Goal: Download file/media

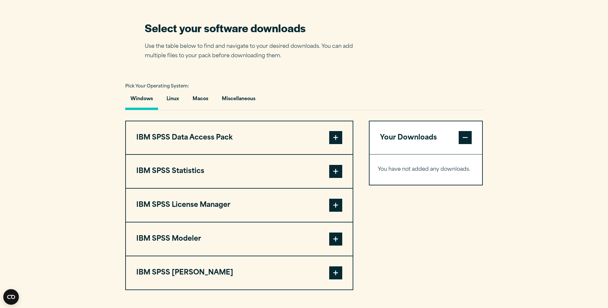
scroll to position [431, 0]
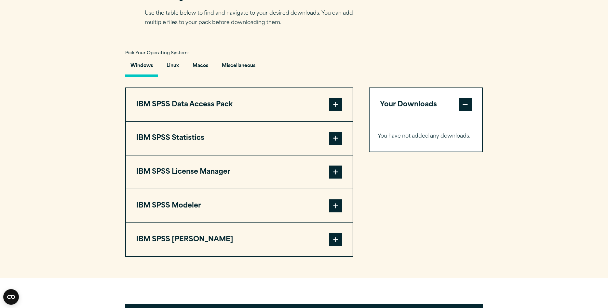
click at [335, 145] on span at bounding box center [335, 138] width 13 height 13
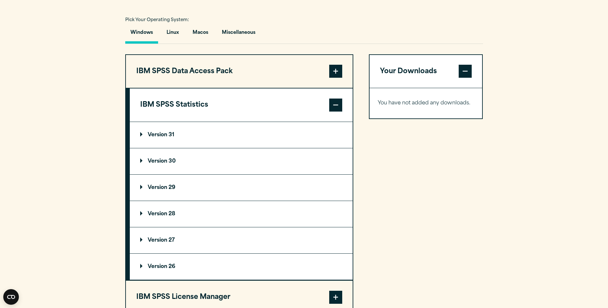
scroll to position [0, 0]
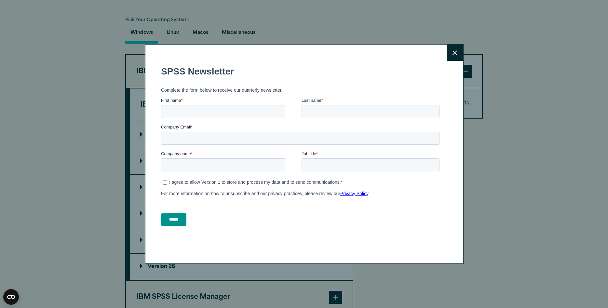
click at [455, 53] on icon at bounding box center [454, 52] width 5 height 5
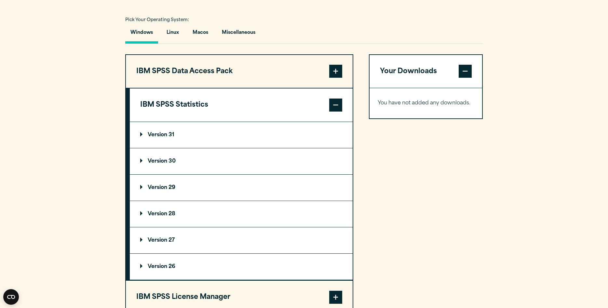
click at [163, 190] on p "Version 29" at bounding box center [157, 187] width 35 height 5
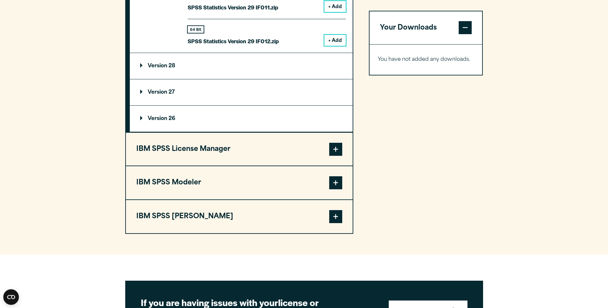
scroll to position [1128, 0]
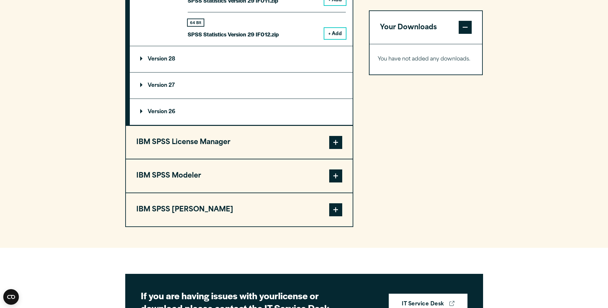
click at [190, 154] on button "IBM SPSS License Manager" at bounding box center [239, 142] width 227 height 33
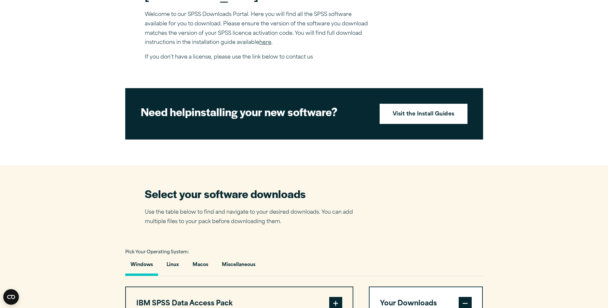
scroll to position [365, 0]
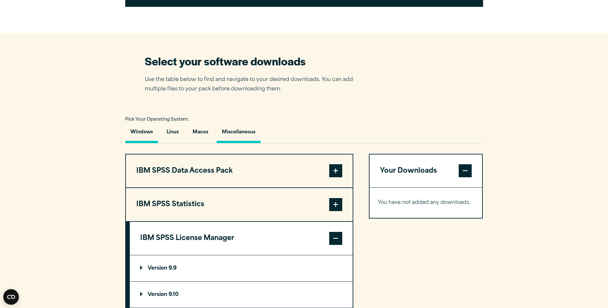
click at [236, 143] on button "Miscellaneous" at bounding box center [239, 134] width 44 height 19
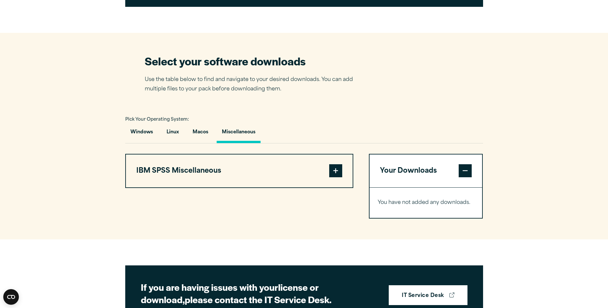
click at [334, 177] on span at bounding box center [335, 170] width 13 height 13
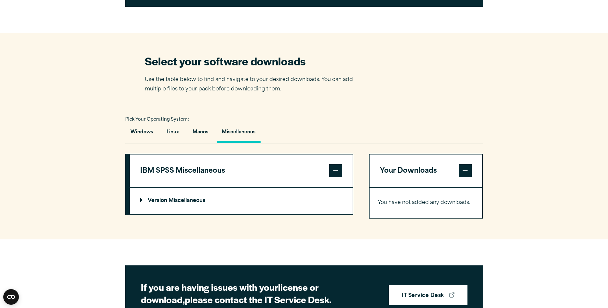
drag, startPoint x: 165, startPoint y: 217, endPoint x: 162, endPoint y: 215, distance: 3.3
click at [165, 203] on p "Version Miscellaneous" at bounding box center [172, 200] width 65 height 5
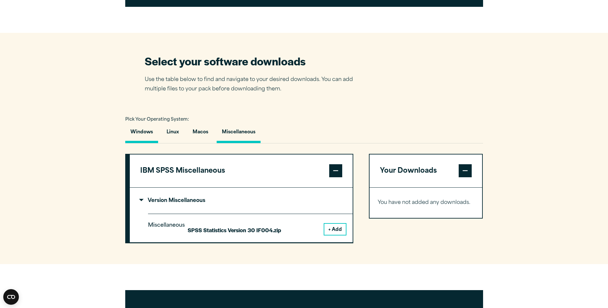
click at [140, 143] on button "Windows" at bounding box center [141, 134] width 33 height 19
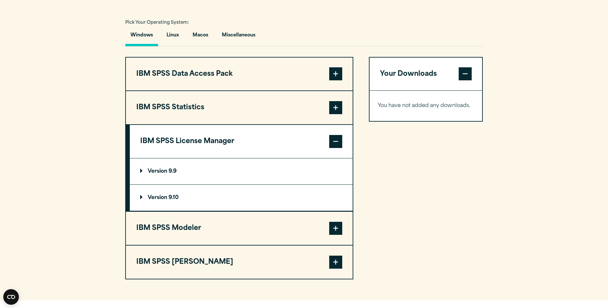
scroll to position [464, 0]
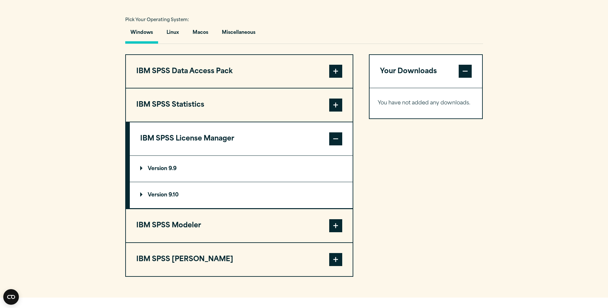
click at [335, 78] on span at bounding box center [335, 71] width 13 height 13
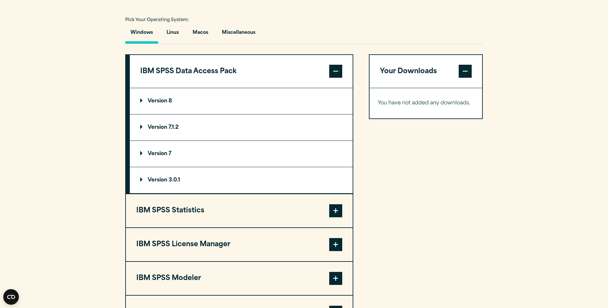
click at [332, 78] on span at bounding box center [335, 71] width 13 height 13
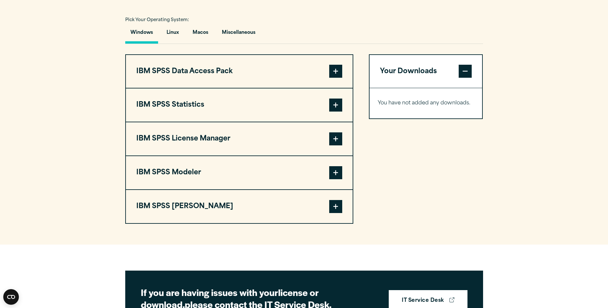
click at [334, 112] on span at bounding box center [335, 105] width 13 height 13
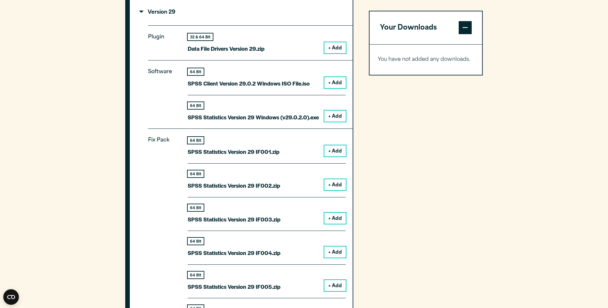
scroll to position [630, 0]
